Goal: Submit feedback/report problem

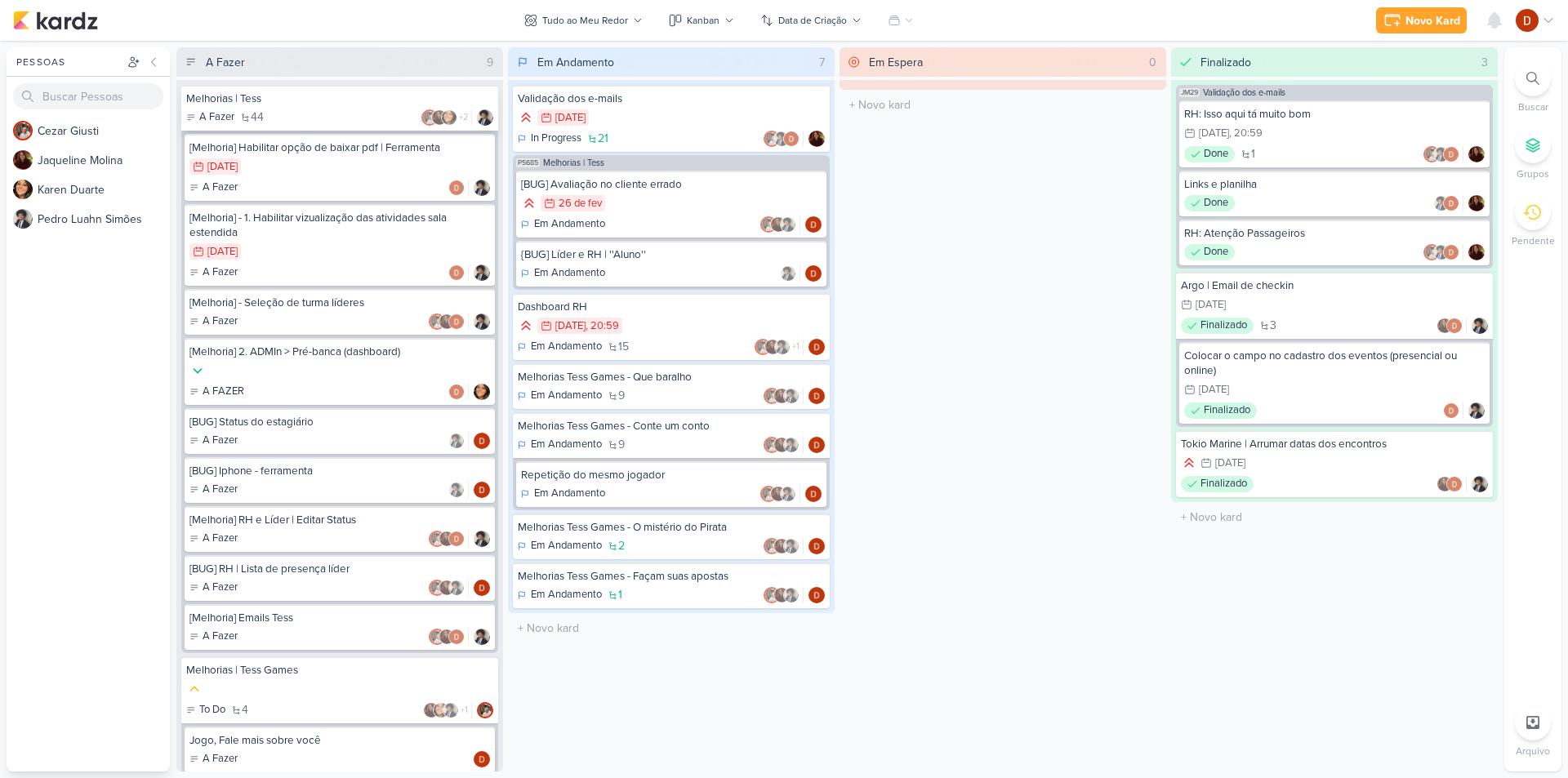
click at [319, 92] on div "Melhorias | Tess" at bounding box center [339, 98] width 307 height 15
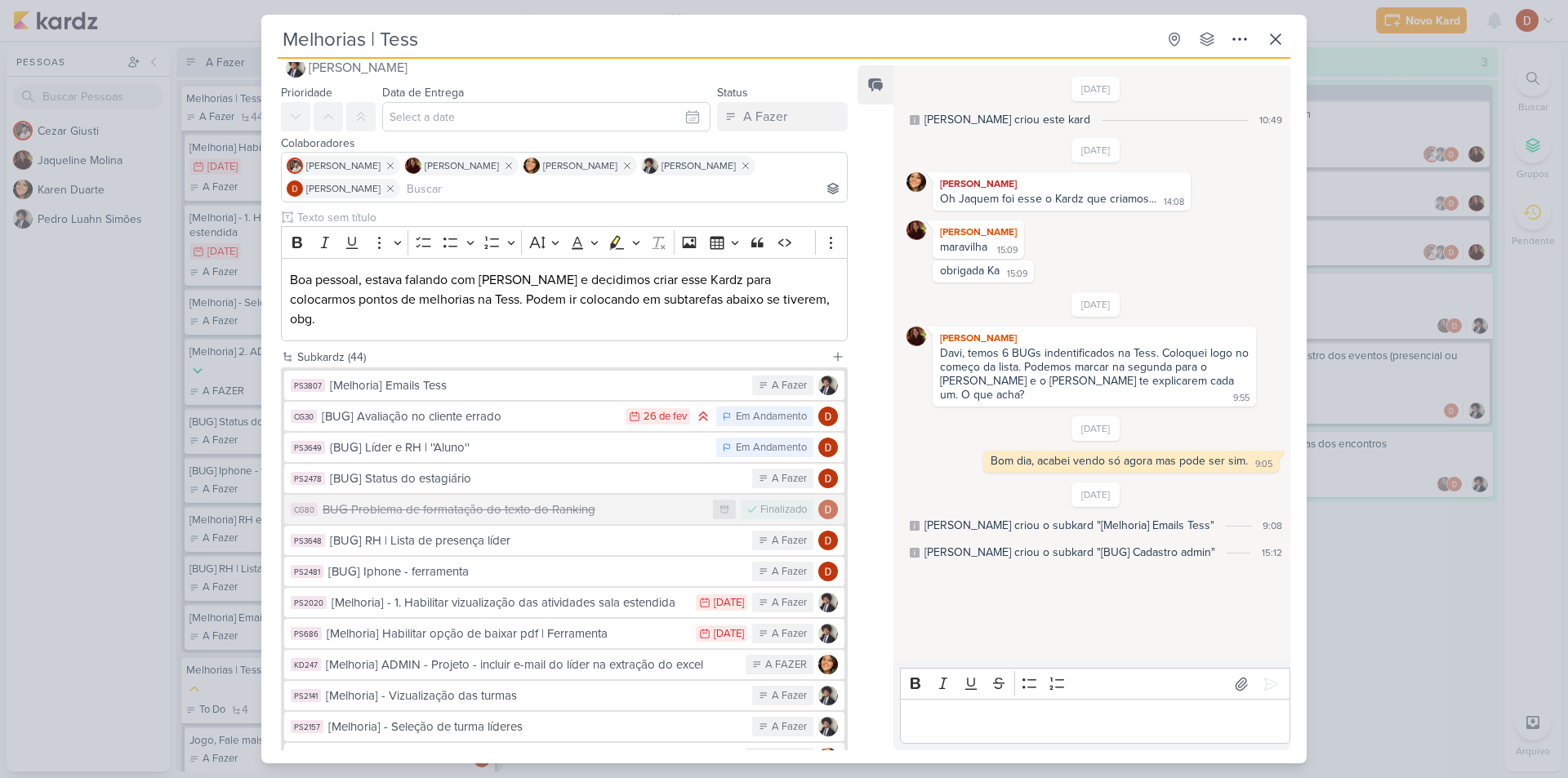
scroll to position [26, 0]
click at [418, 442] on div "{BUG] Líder e RH | ''Aluno''" at bounding box center [518, 451] width 378 height 19
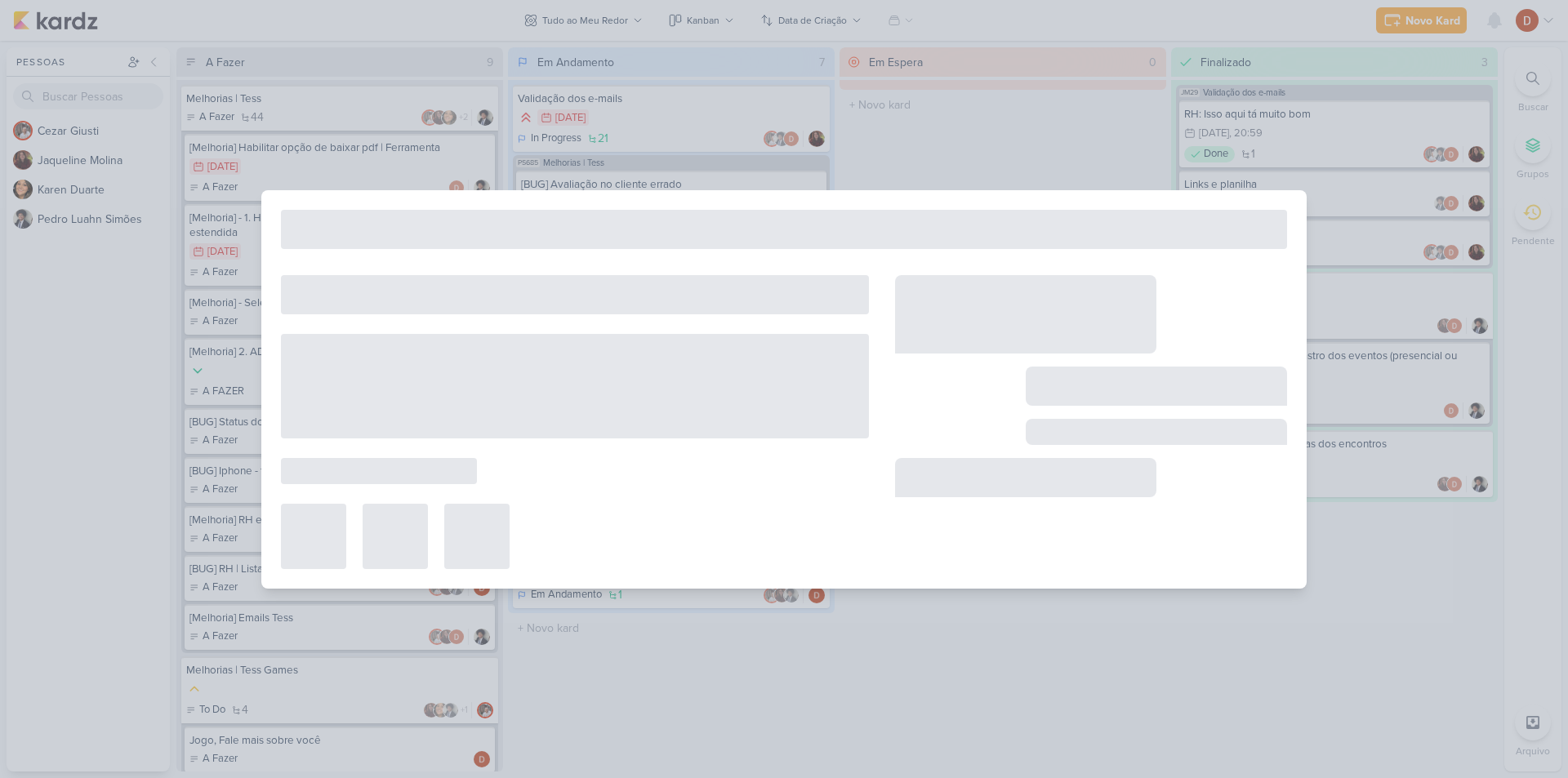
type input "{BUG] Líder e RH | ''Aluno''"
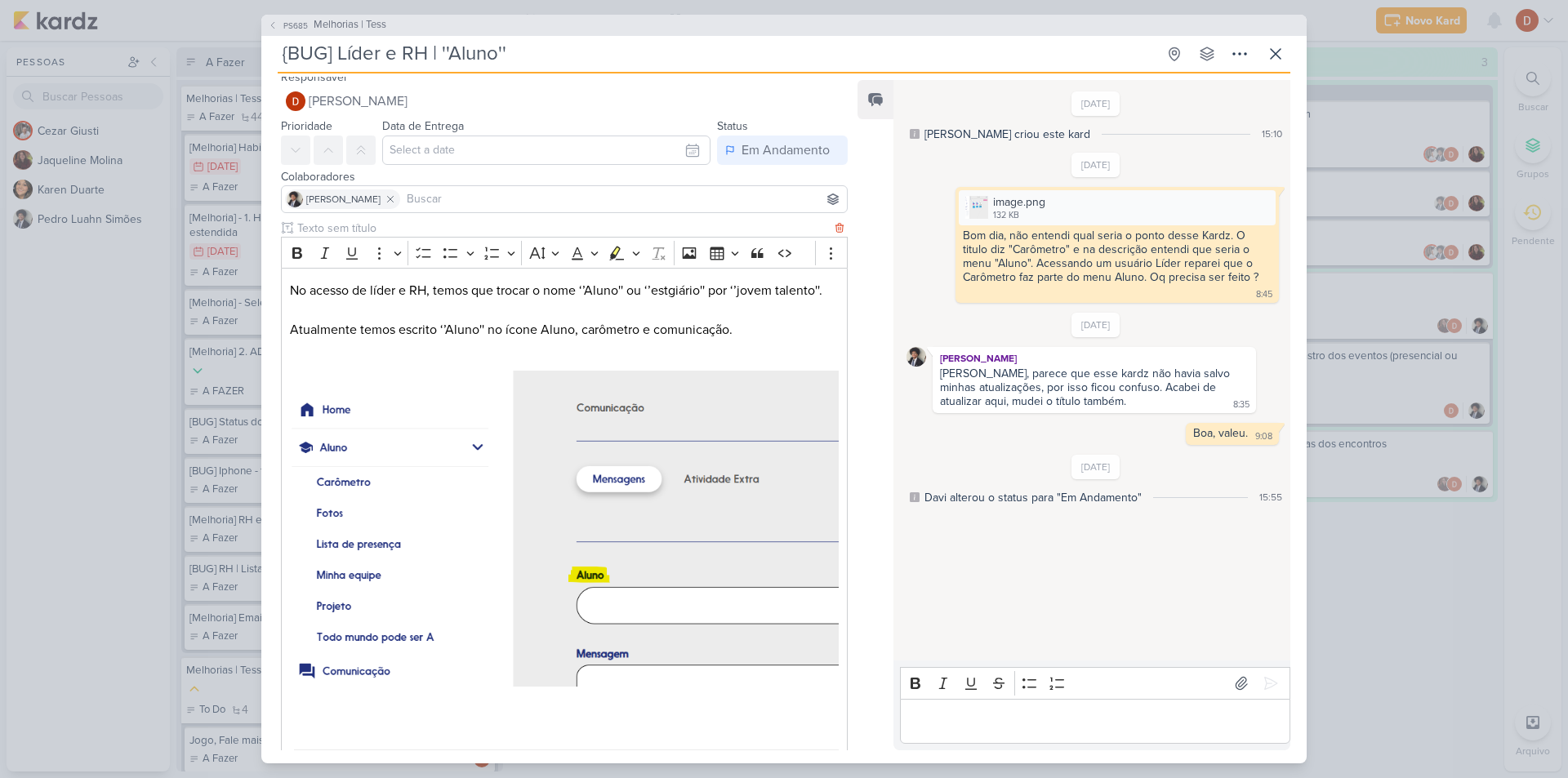
scroll to position [0, 0]
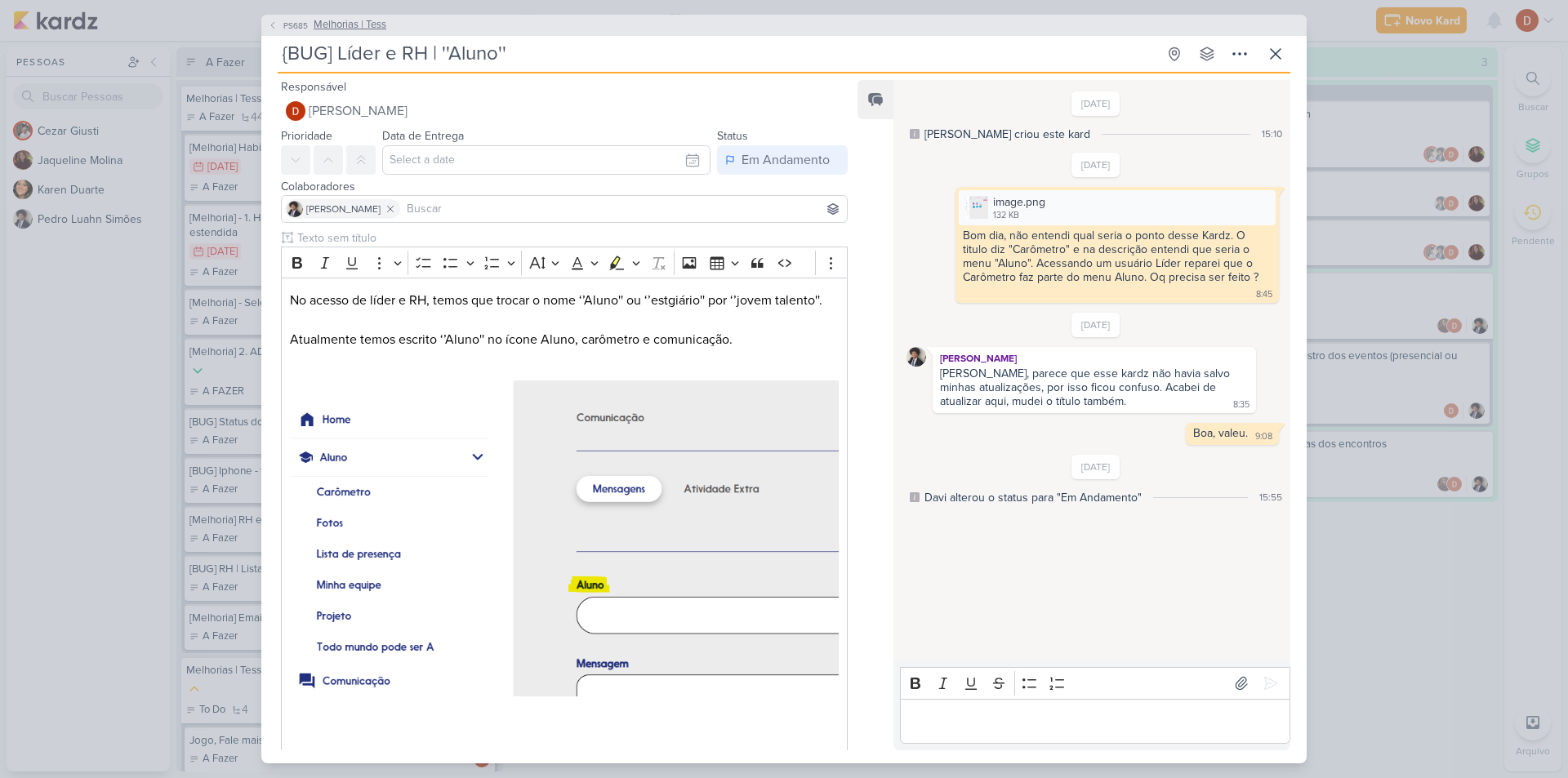
click at [273, 32] on button "PS685 Melhorias | Tess" at bounding box center [327, 25] width 118 height 16
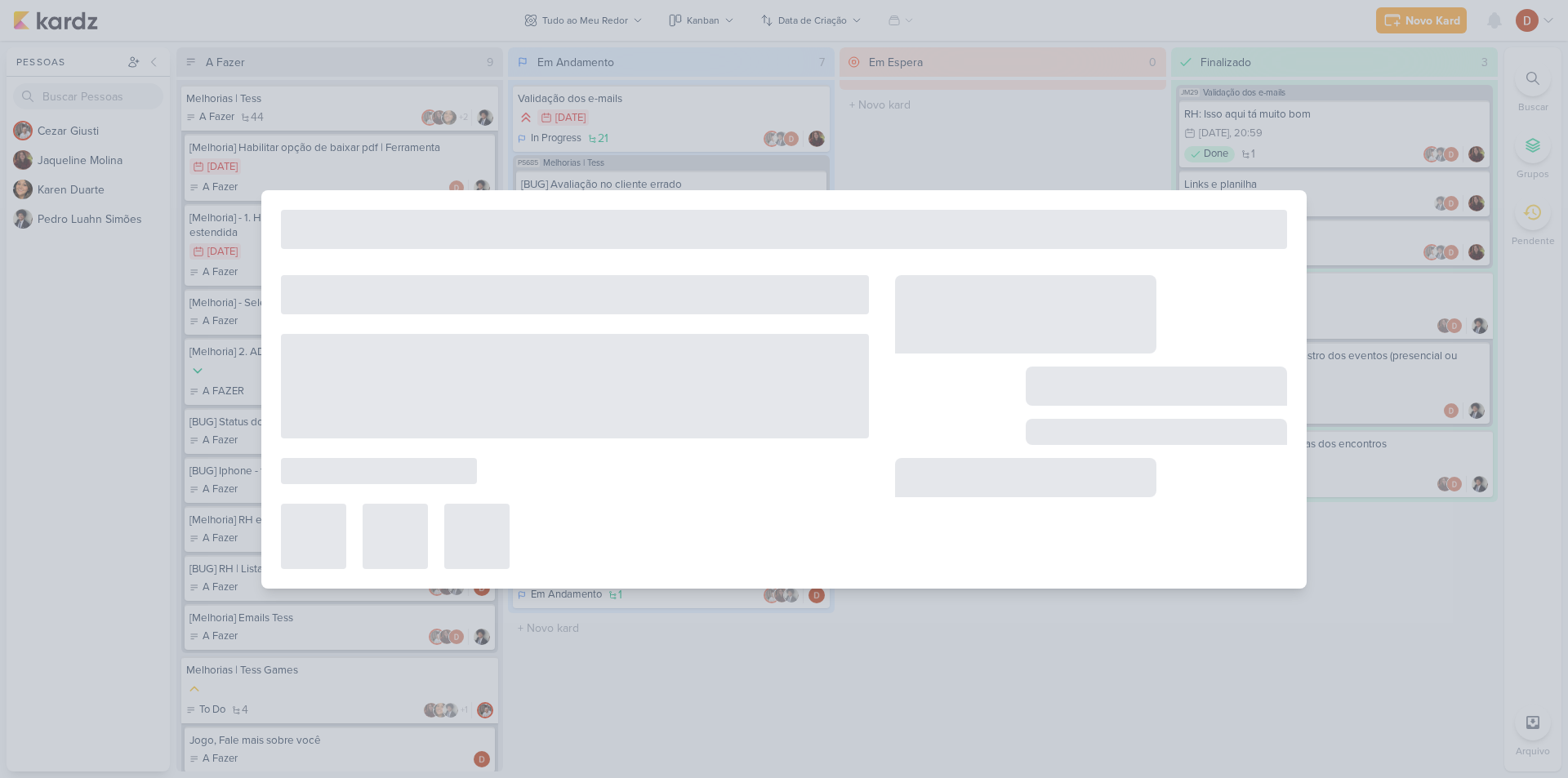
type input "Melhorias | Tess"
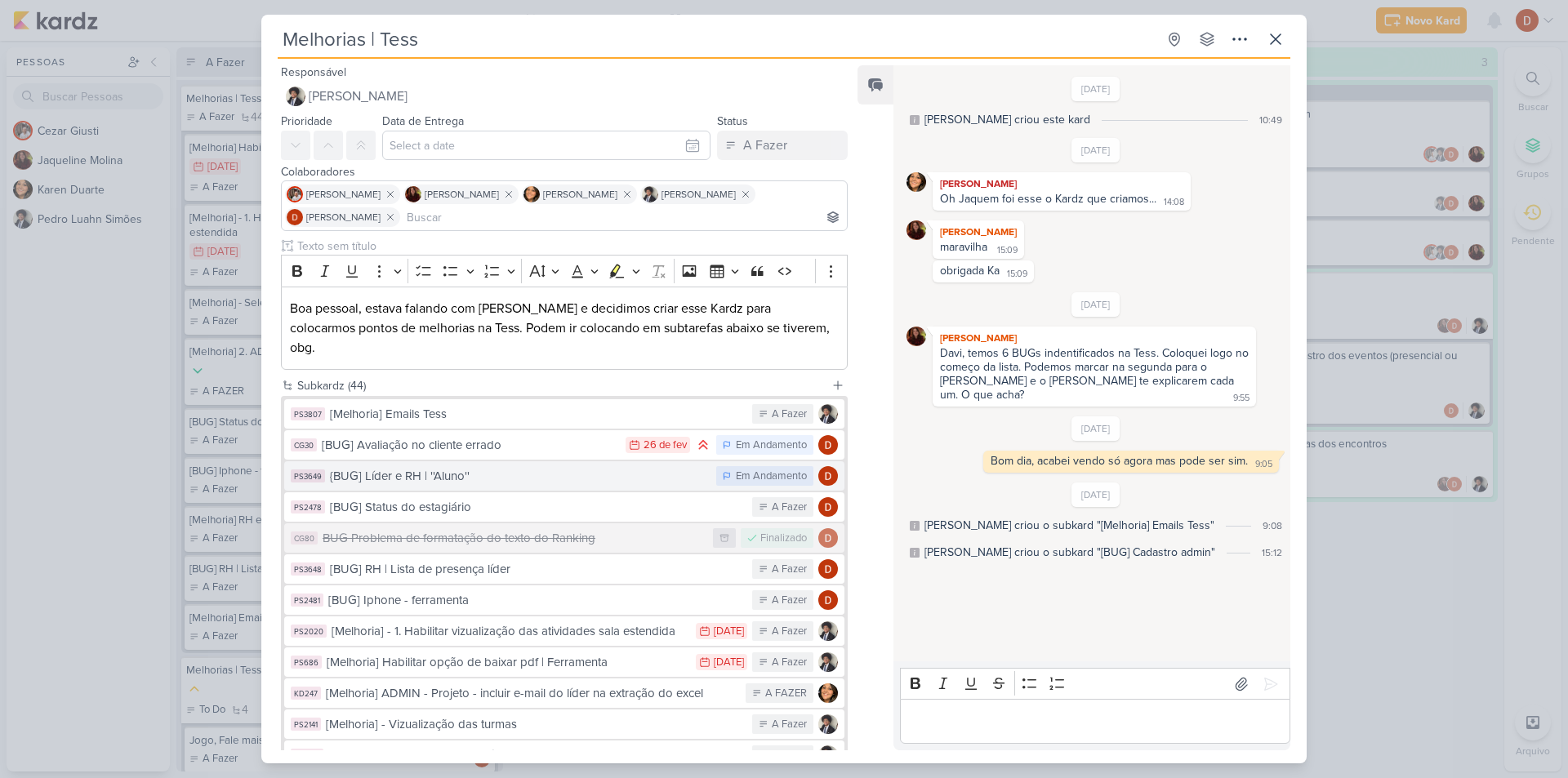
click at [518, 466] on div "{BUG] Líder e RH | ''Aluno''" at bounding box center [518, 476] width 378 height 19
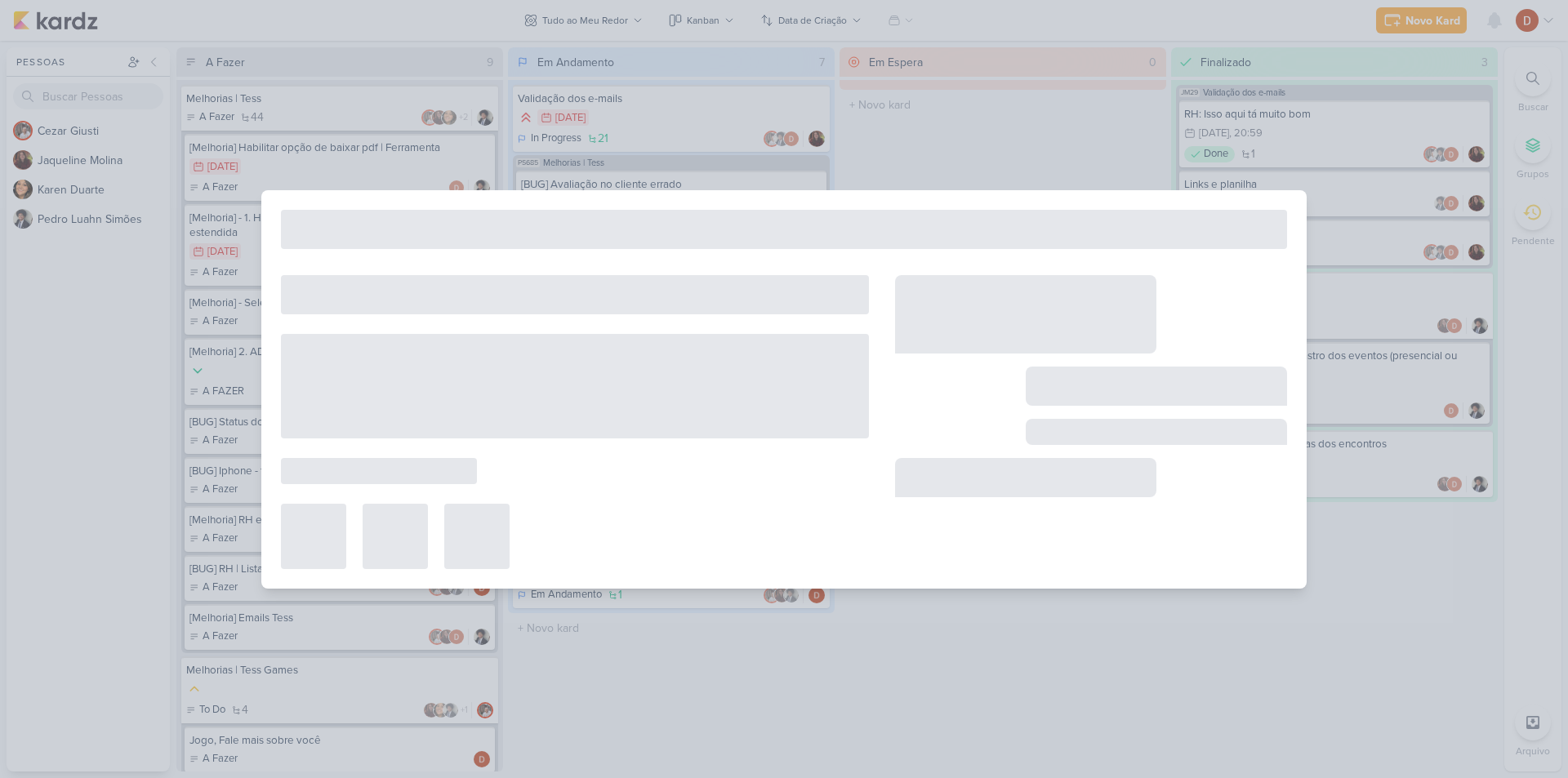
type input "{BUG] Líder e RH | ''Aluno''"
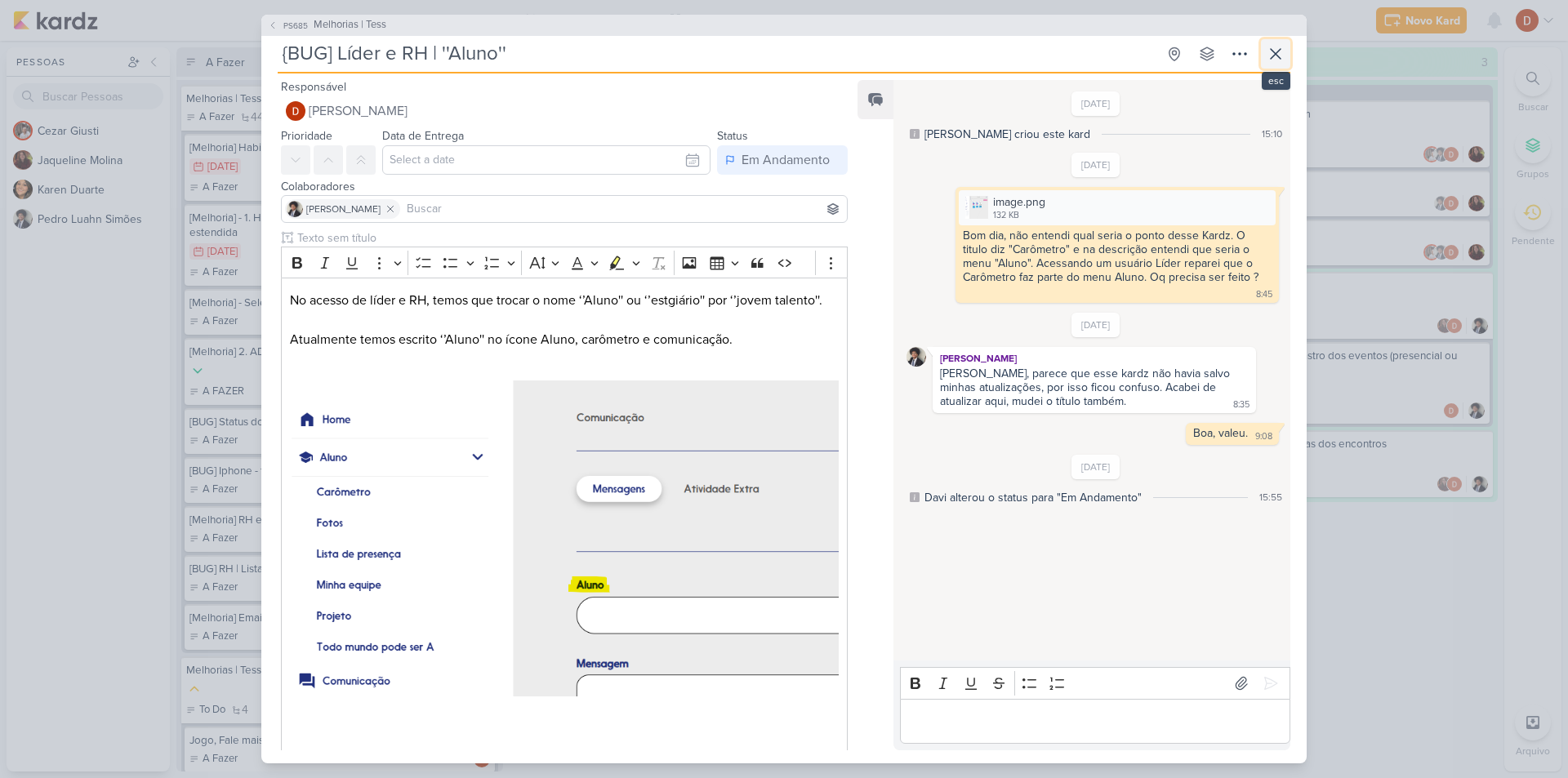
click at [1286, 54] on button at bounding box center [1275, 54] width 29 height 29
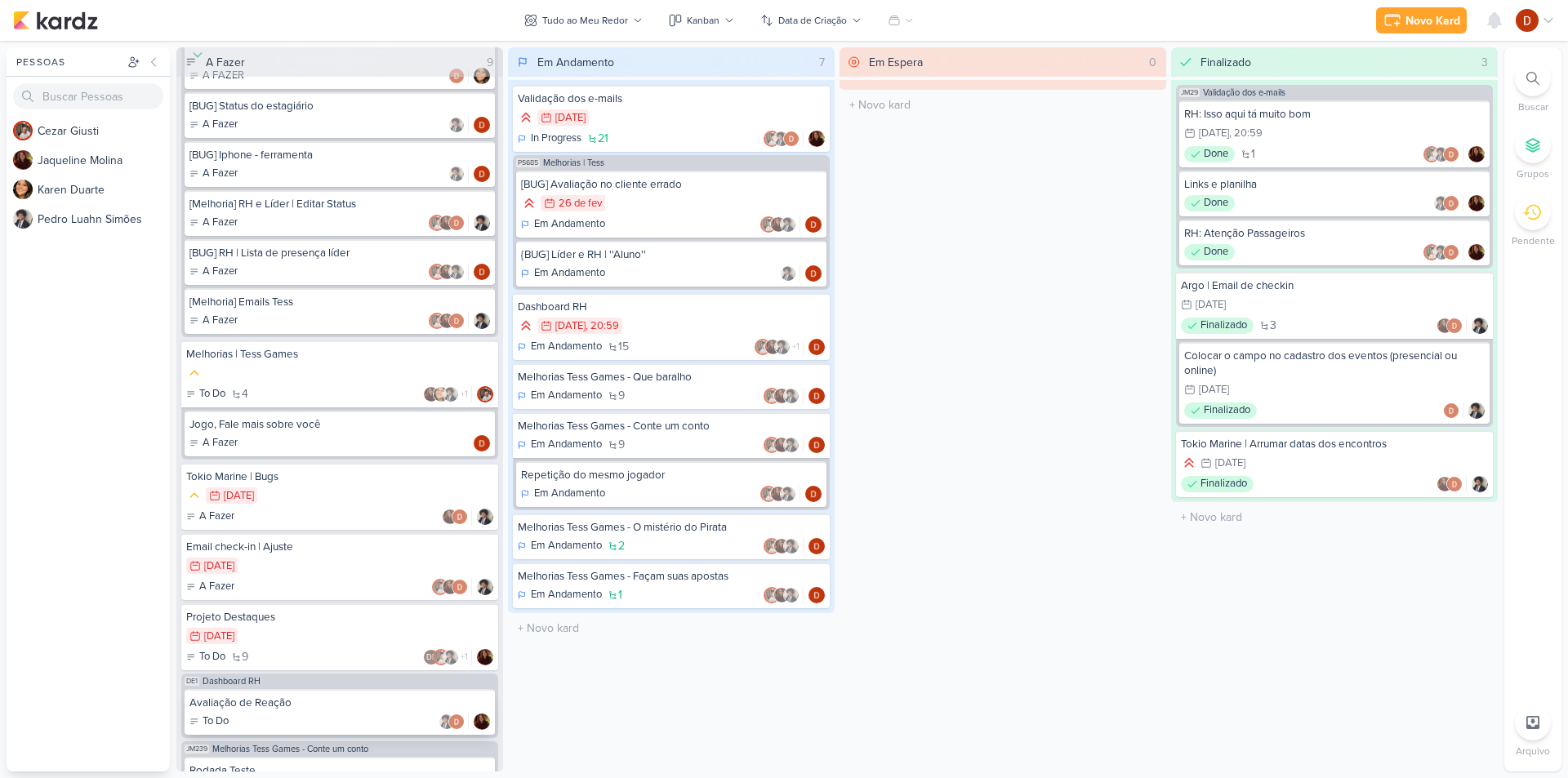
scroll to position [504, 0]
